Goal: Task Accomplishment & Management: Use online tool/utility

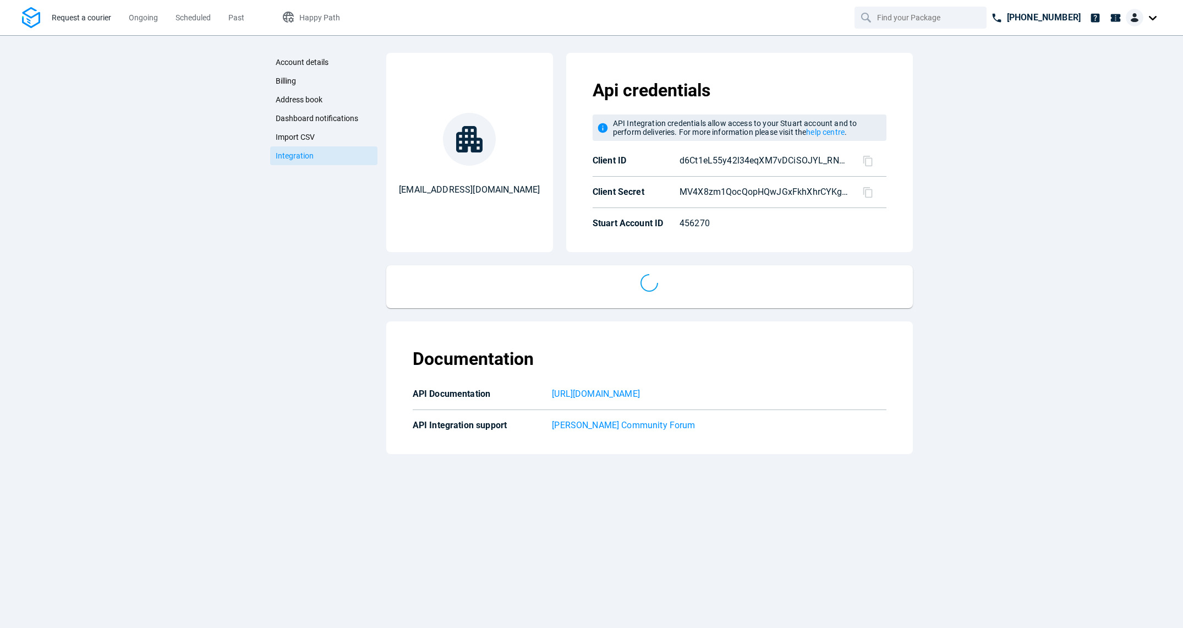
click at [86, 18] on span "Request a courier" at bounding box center [81, 17] width 59 height 9
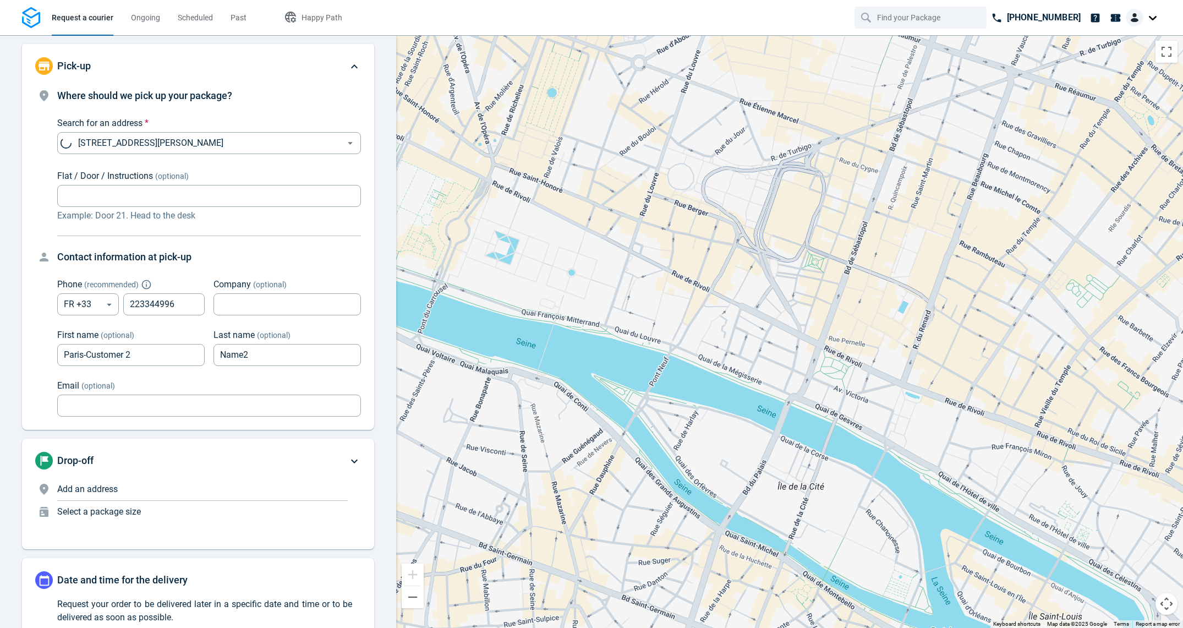
type input "now"
